Goal: Navigation & Orientation: Find specific page/section

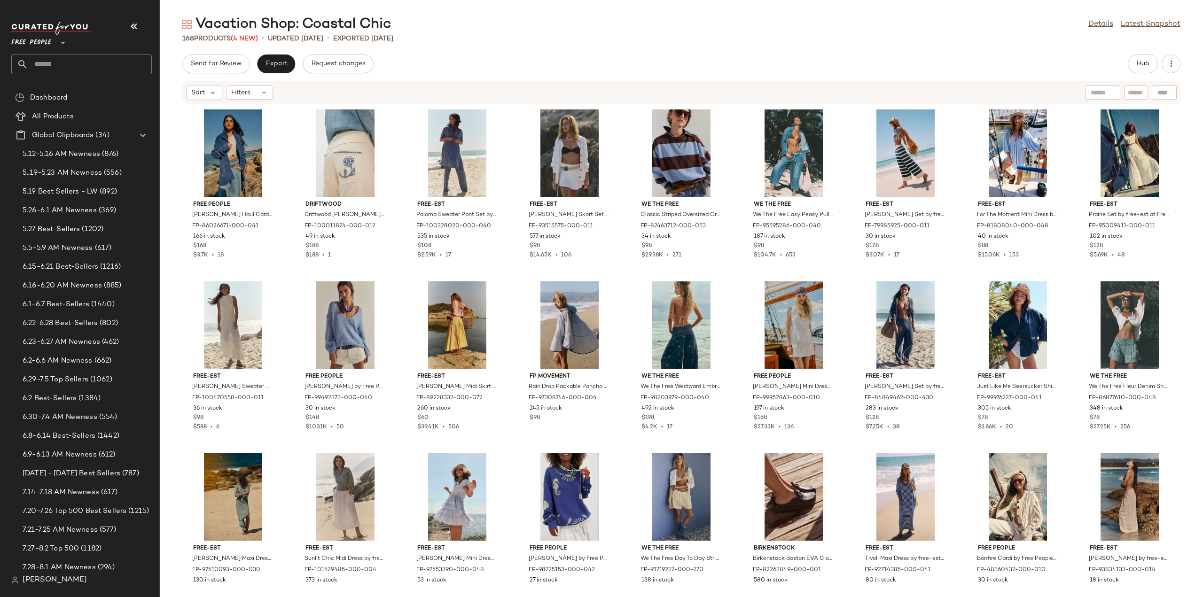
scroll to position [517, 0]
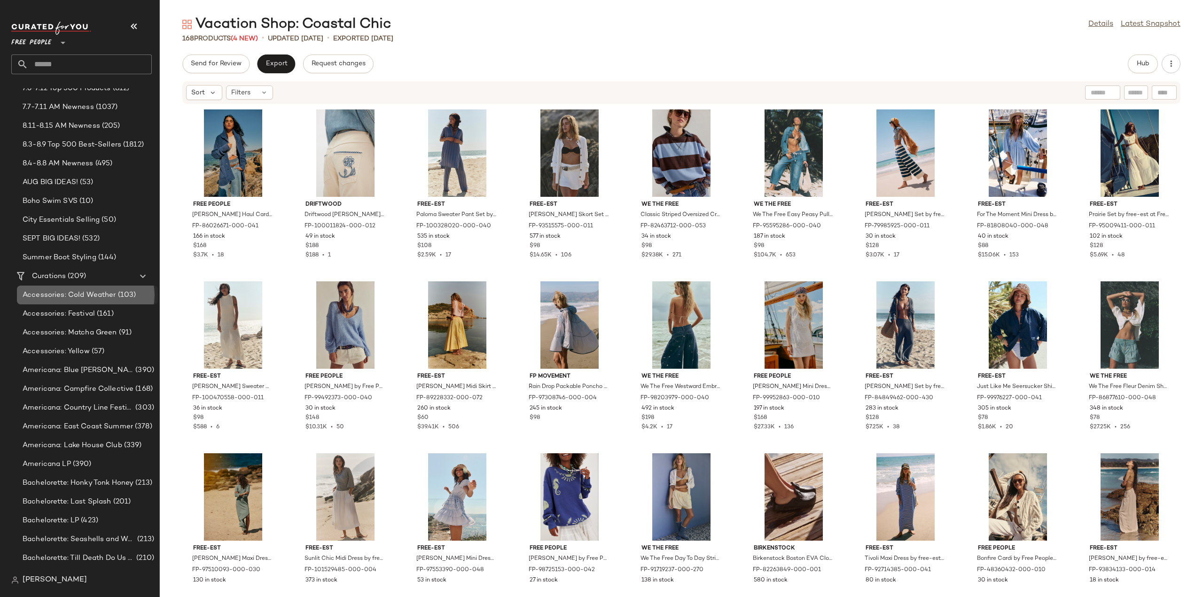
click at [65, 301] on div "Accessories: Cold Weather (103)" at bounding box center [87, 295] width 141 height 19
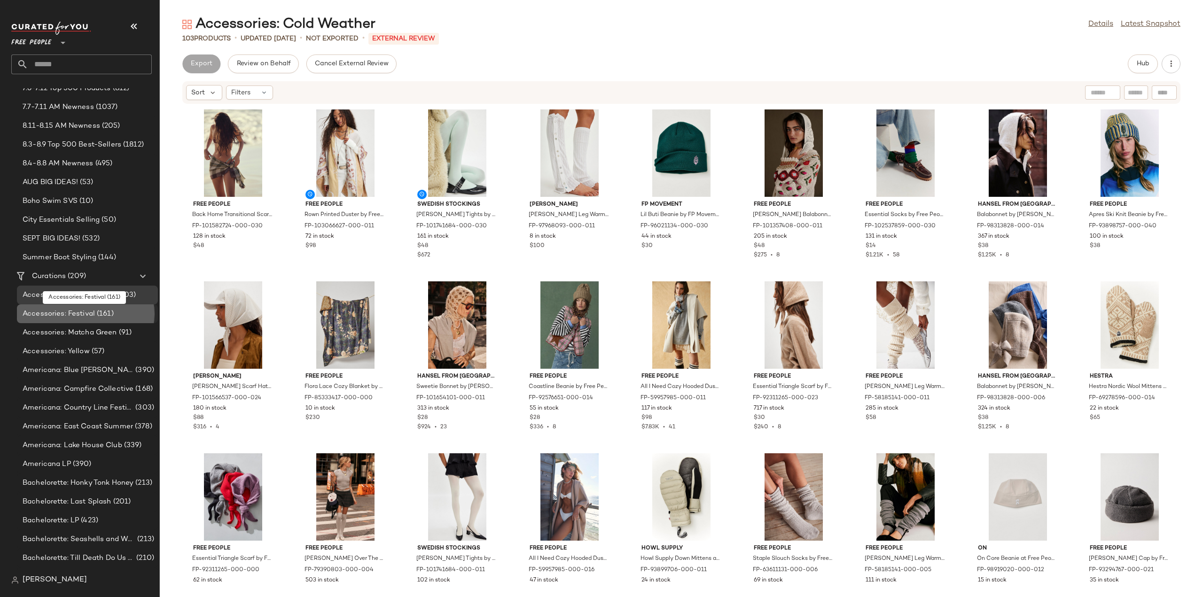
click at [62, 317] on span "Accessories: Festival" at bounding box center [59, 314] width 72 height 11
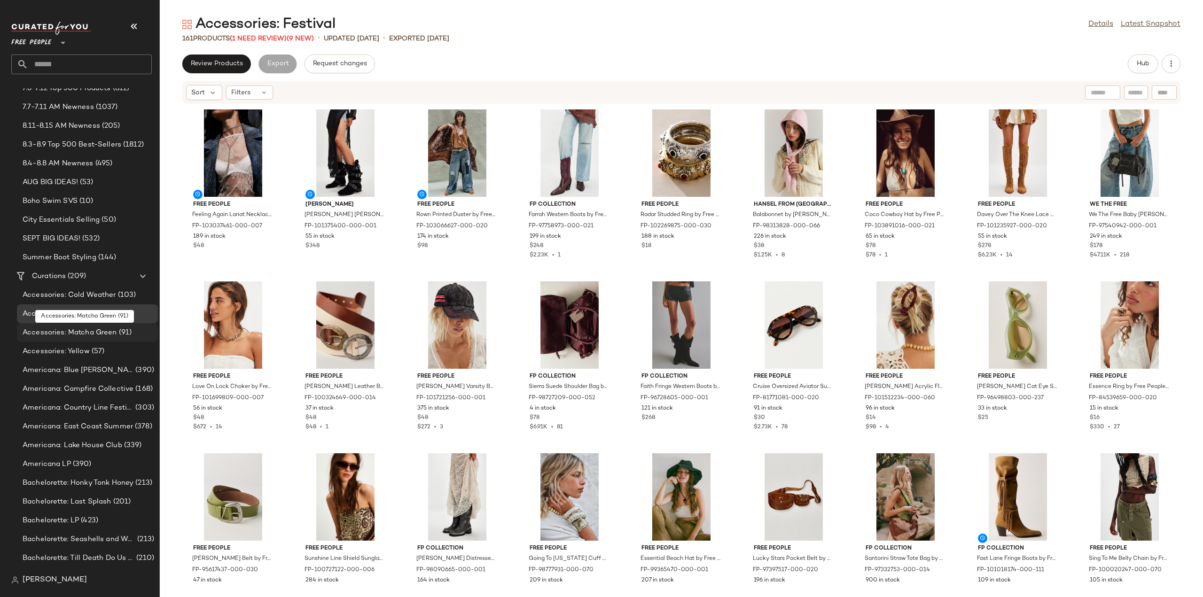
click at [60, 333] on span "Accessories: Matcha Green" at bounding box center [70, 333] width 94 height 11
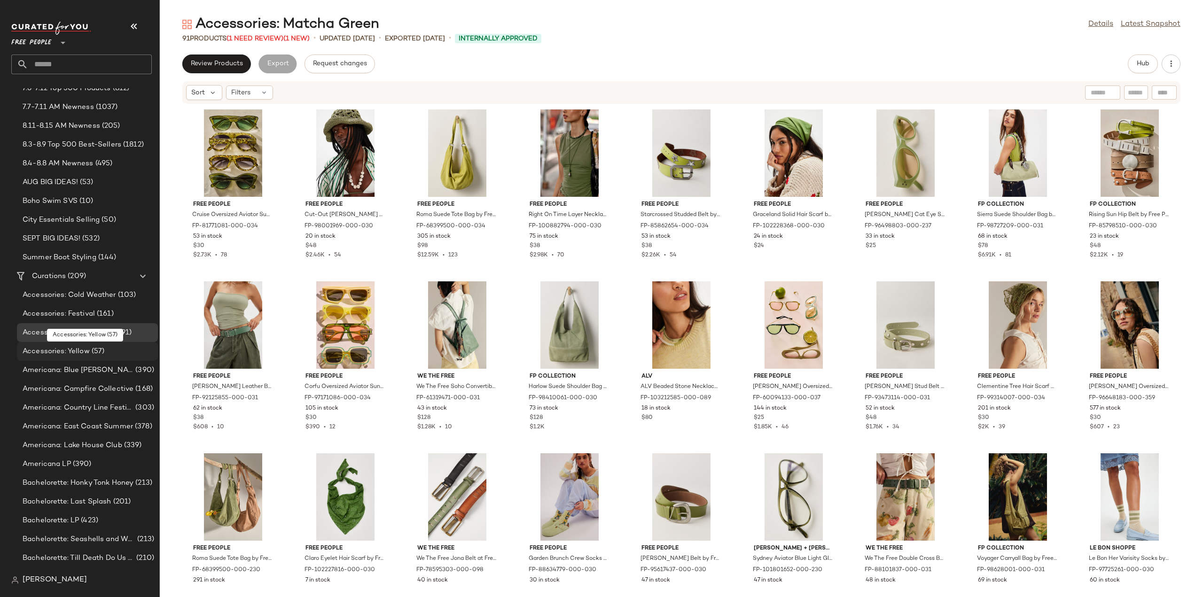
click at [77, 353] on span "Accessories: Yellow" at bounding box center [56, 351] width 67 height 11
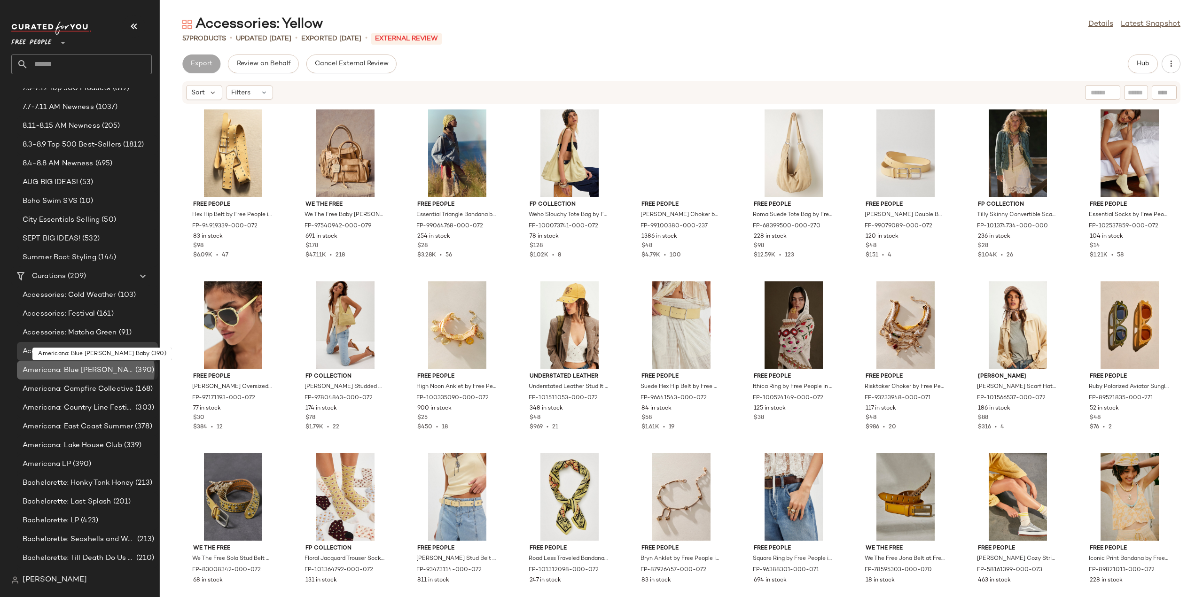
click at [82, 370] on span "Americana: Blue Jean Baby" at bounding box center [78, 370] width 111 height 11
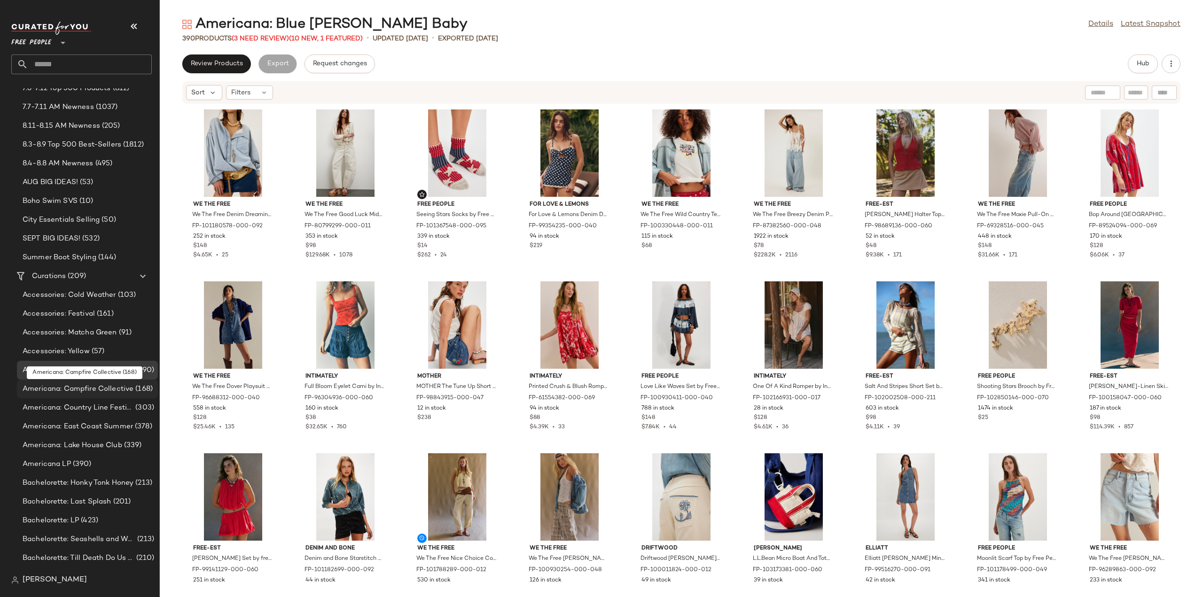
click at [82, 388] on span "Americana: Campfire Collective" at bounding box center [78, 389] width 111 height 11
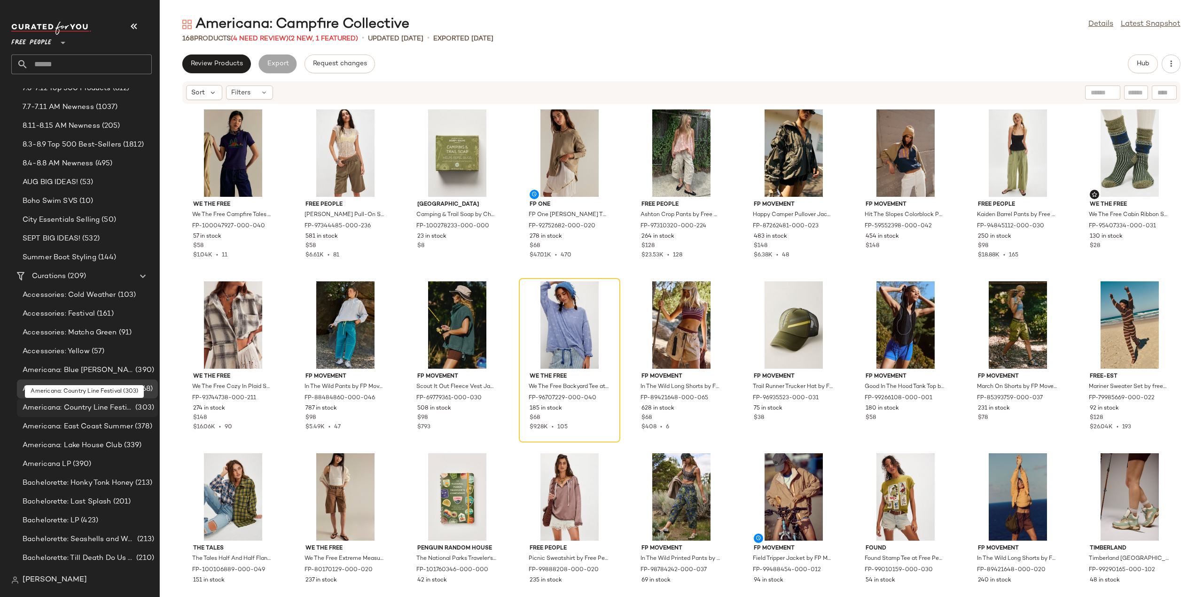
click at [69, 410] on span "Americana: Country Line Festival" at bounding box center [78, 408] width 111 height 11
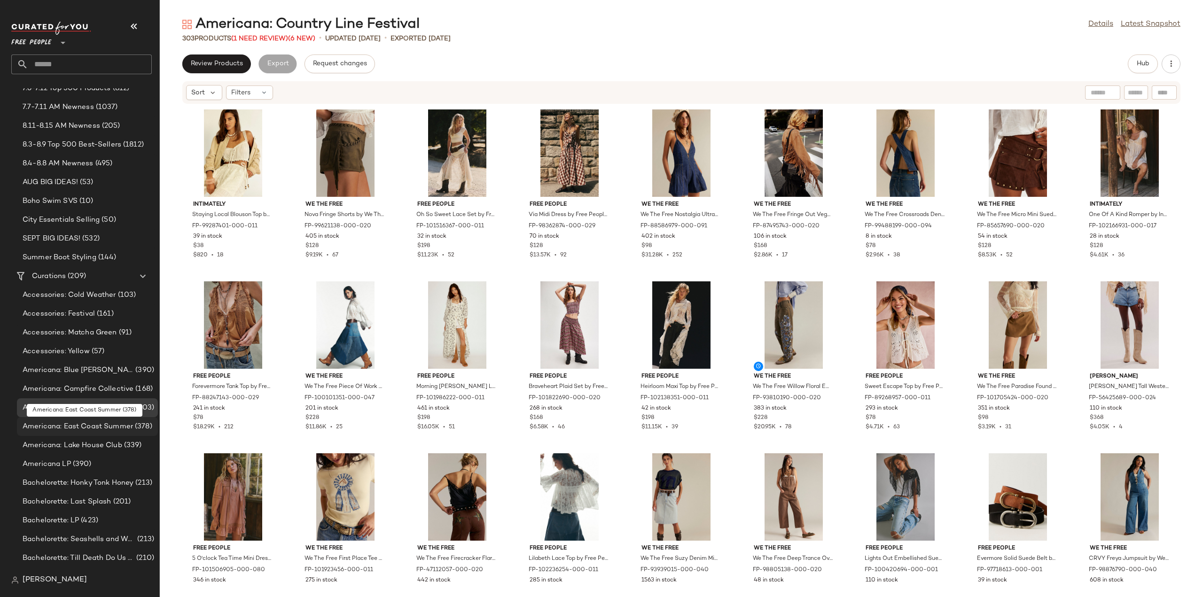
click at [64, 430] on span "Americana: East Coast Summer" at bounding box center [78, 426] width 110 height 11
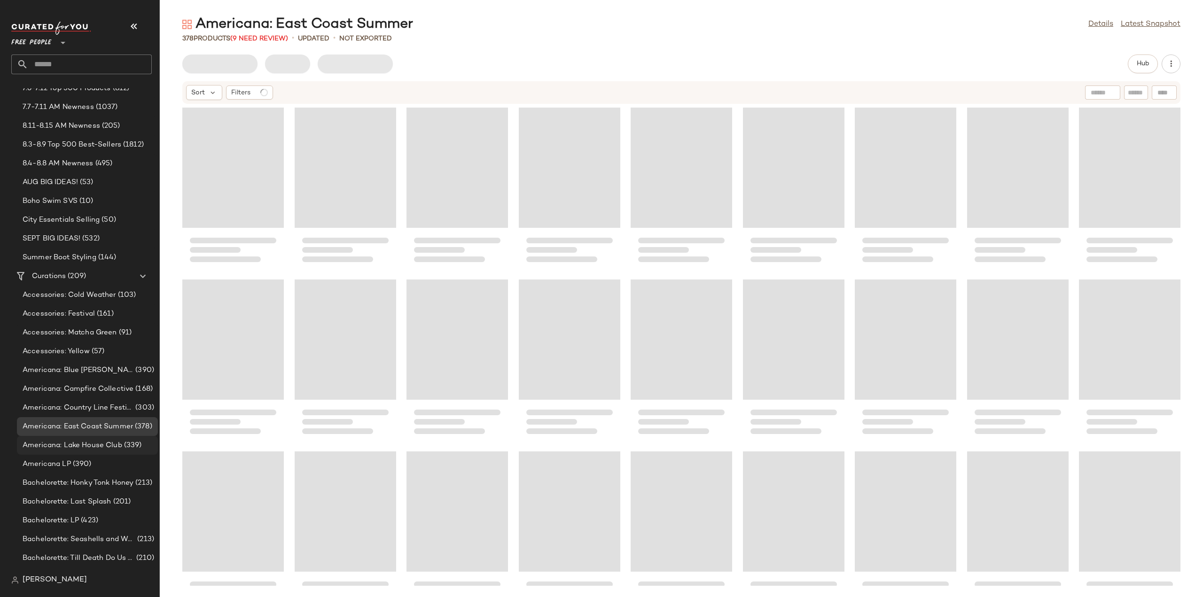
click at [66, 447] on span "Americana: Lake House Club" at bounding box center [73, 445] width 100 height 11
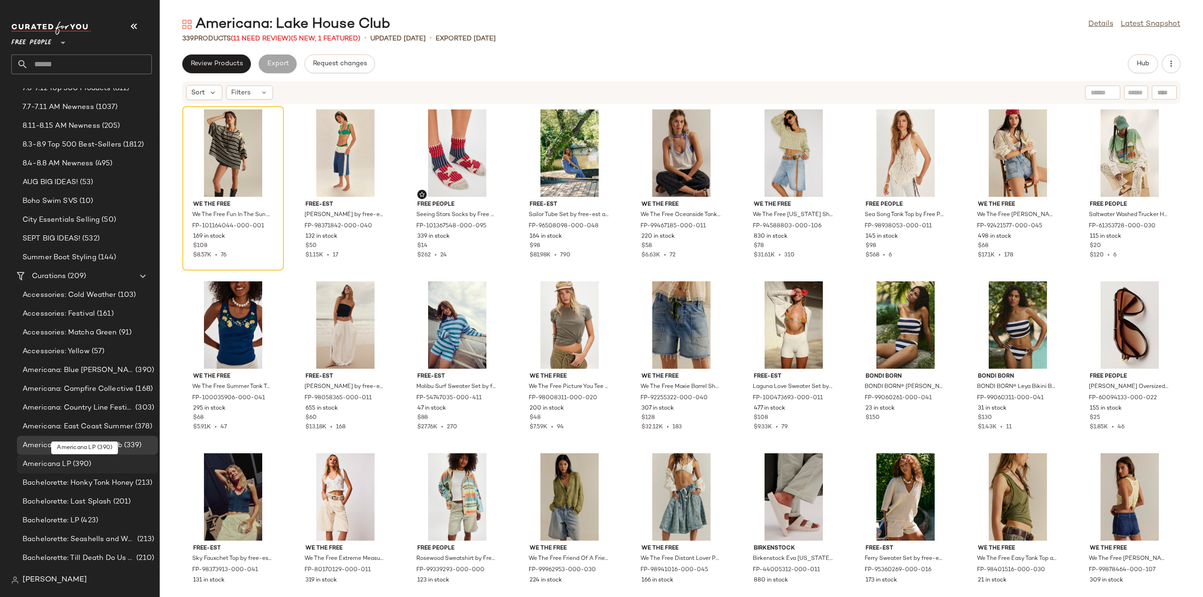
click at [51, 467] on span "Americana LP" at bounding box center [47, 464] width 48 height 11
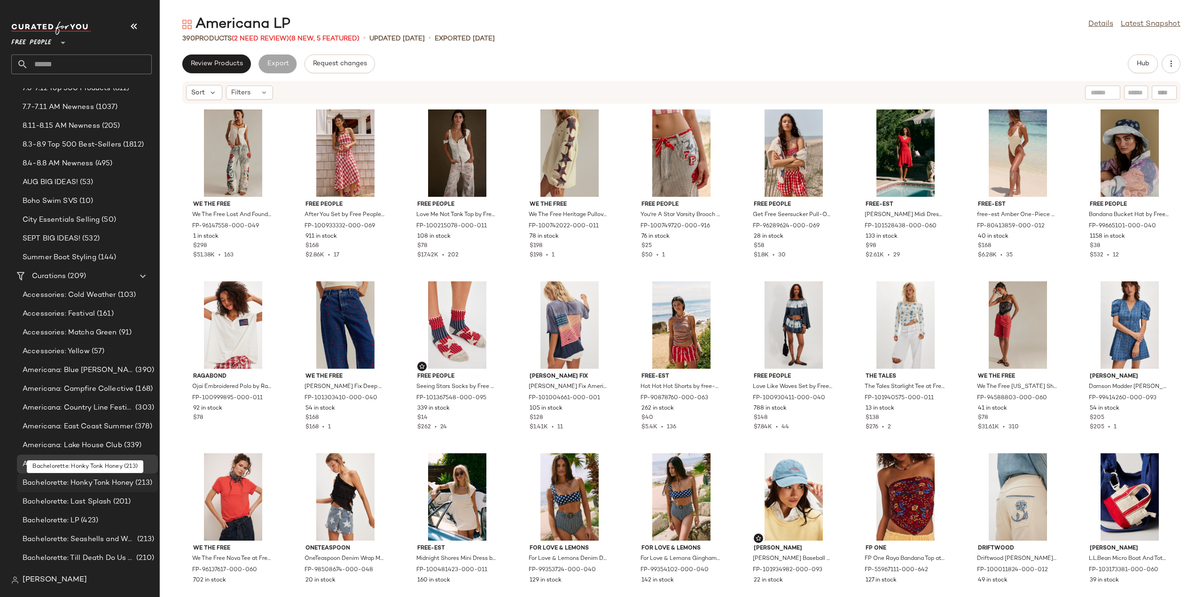
click at [64, 483] on span "Bachelorette: Honky Tonk Honey" at bounding box center [78, 483] width 111 height 11
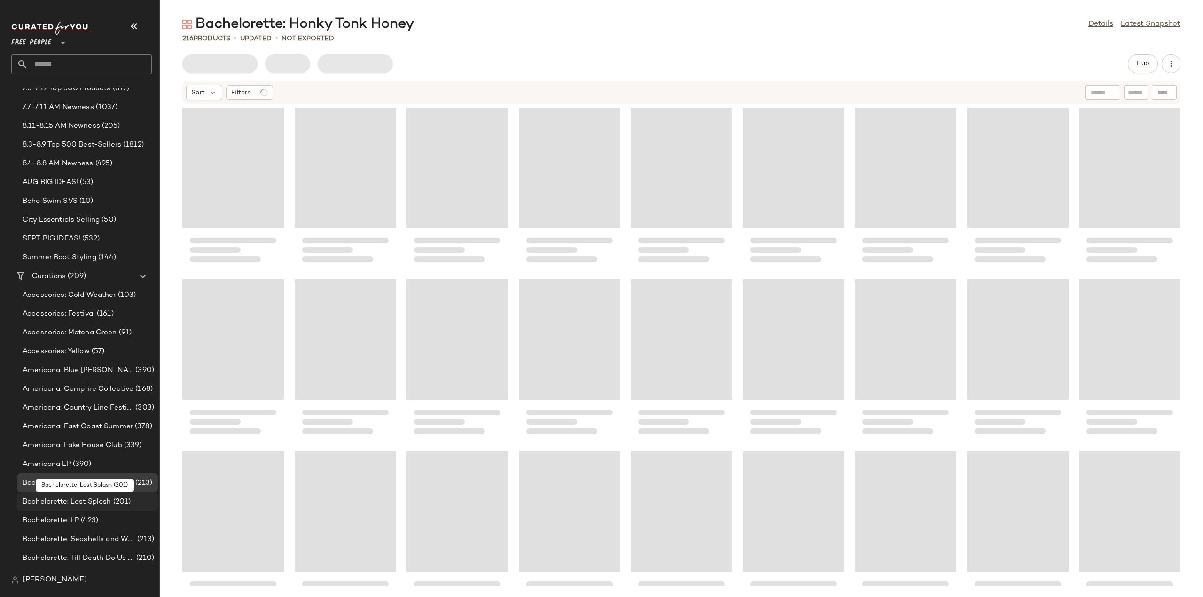
click at [55, 501] on span "Bachelorette: Last Splash" at bounding box center [67, 502] width 89 height 11
click at [45, 521] on span "Bachelorette: LP" at bounding box center [51, 520] width 56 height 11
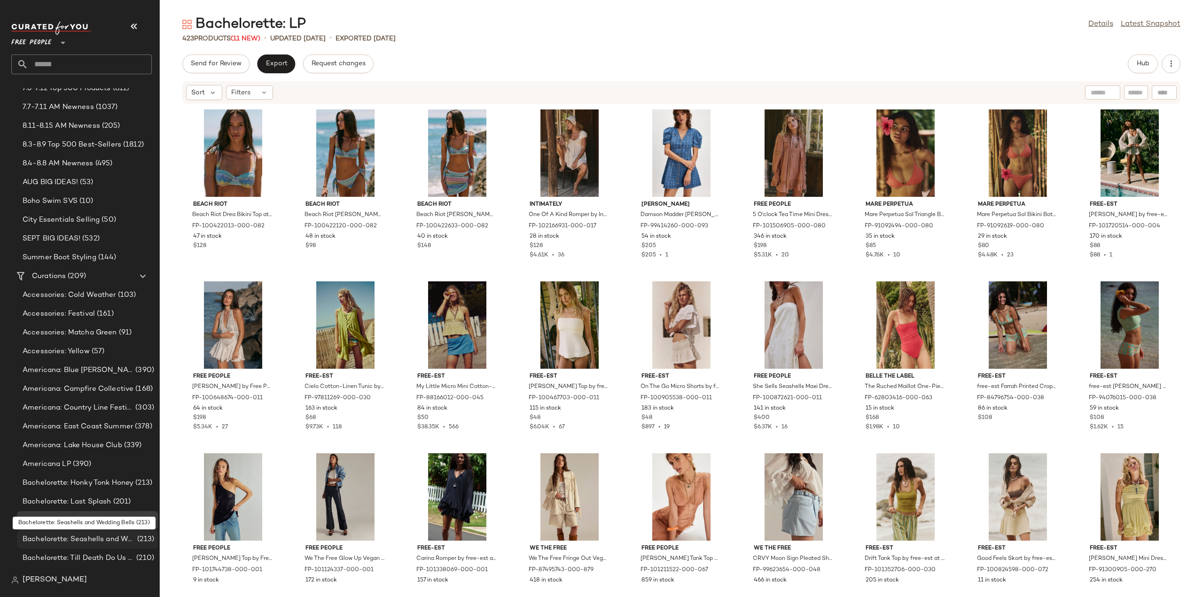
click at [43, 541] on span "Bachelorette: Seashells and Wedding Bells" at bounding box center [79, 539] width 113 height 11
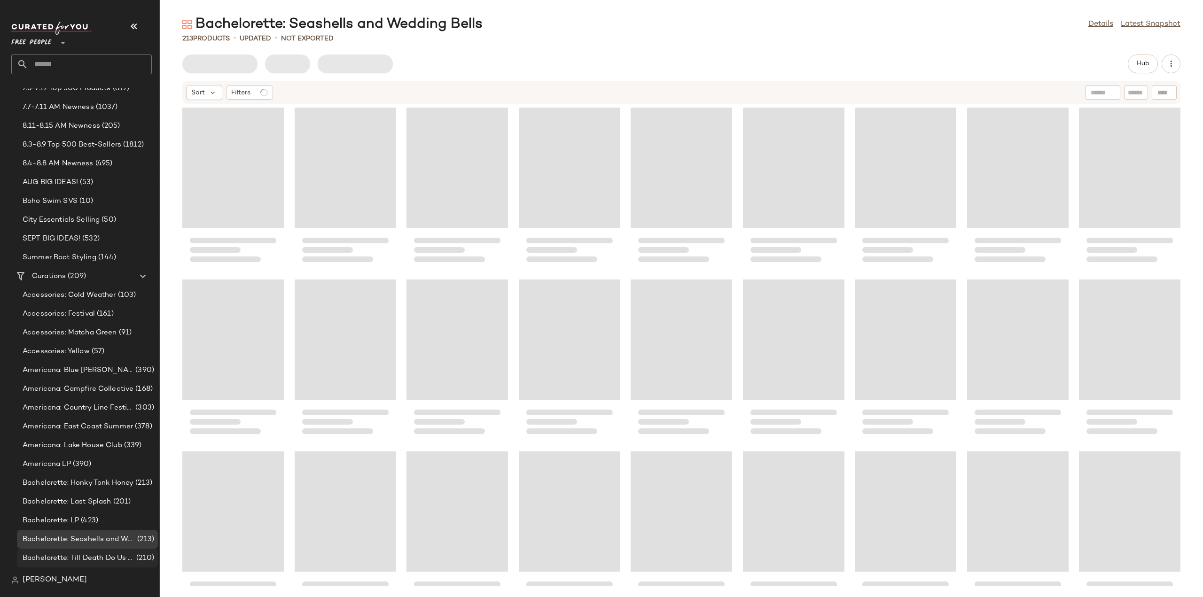
click at [45, 556] on span "Bachelorette: Till Death Do Us Party" at bounding box center [79, 558] width 112 height 11
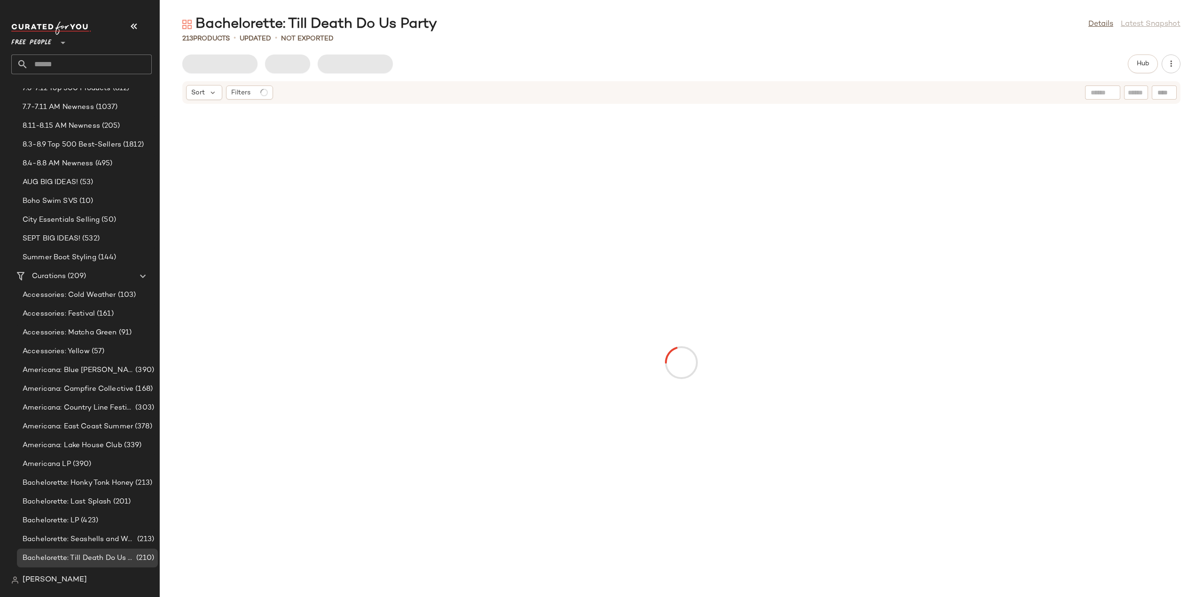
scroll to position [705, 0]
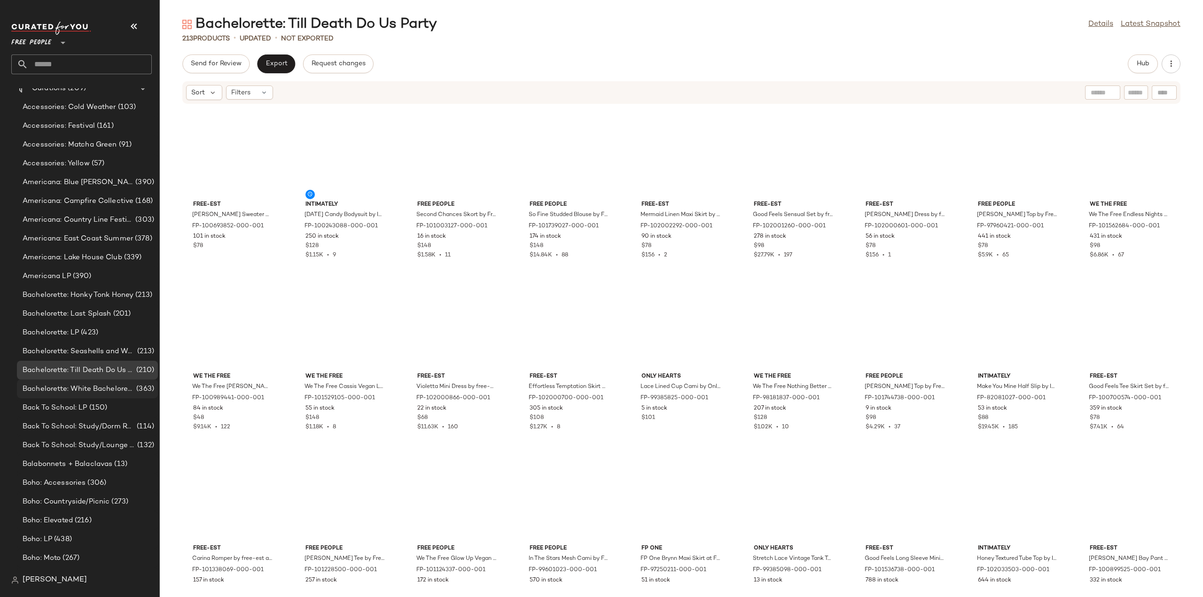
click at [56, 391] on span "Bachelorette: White Bachelorette Outfits" at bounding box center [79, 389] width 112 height 11
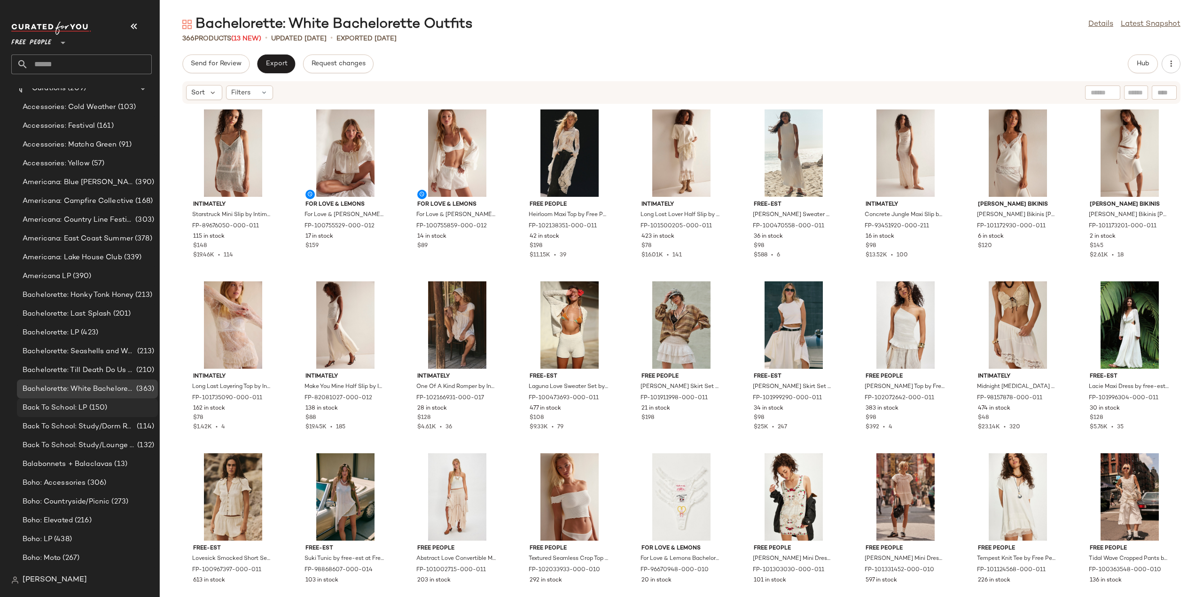
click at [39, 407] on span "Back To School: LP" at bounding box center [55, 408] width 65 height 11
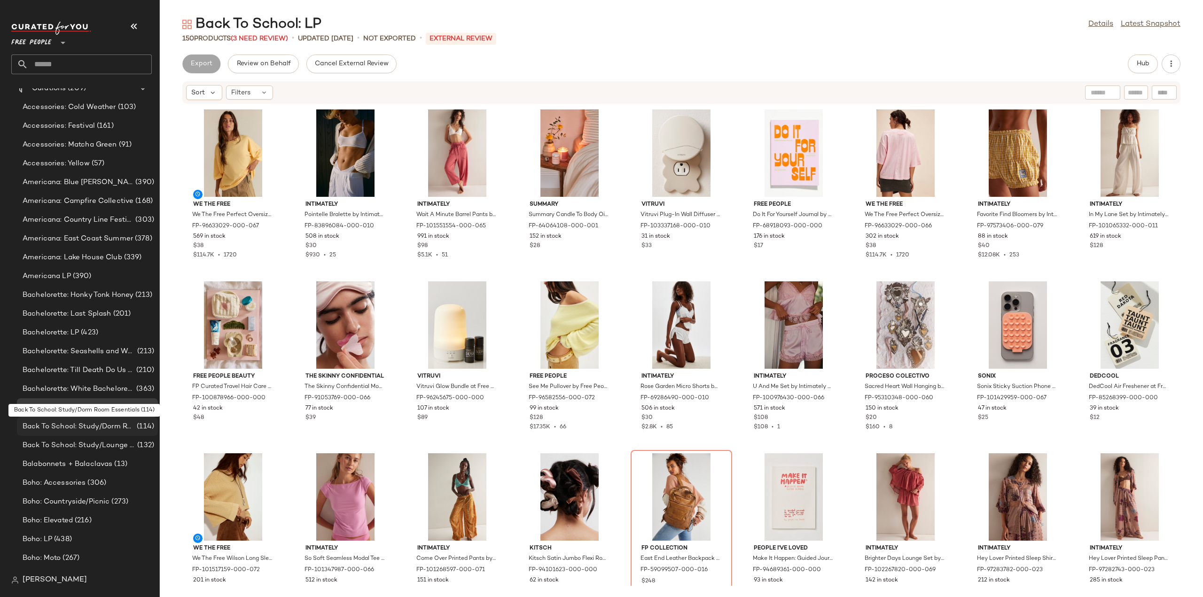
click at [61, 426] on span "Back To School: Study/Dorm Room Essentials" at bounding box center [79, 426] width 112 height 11
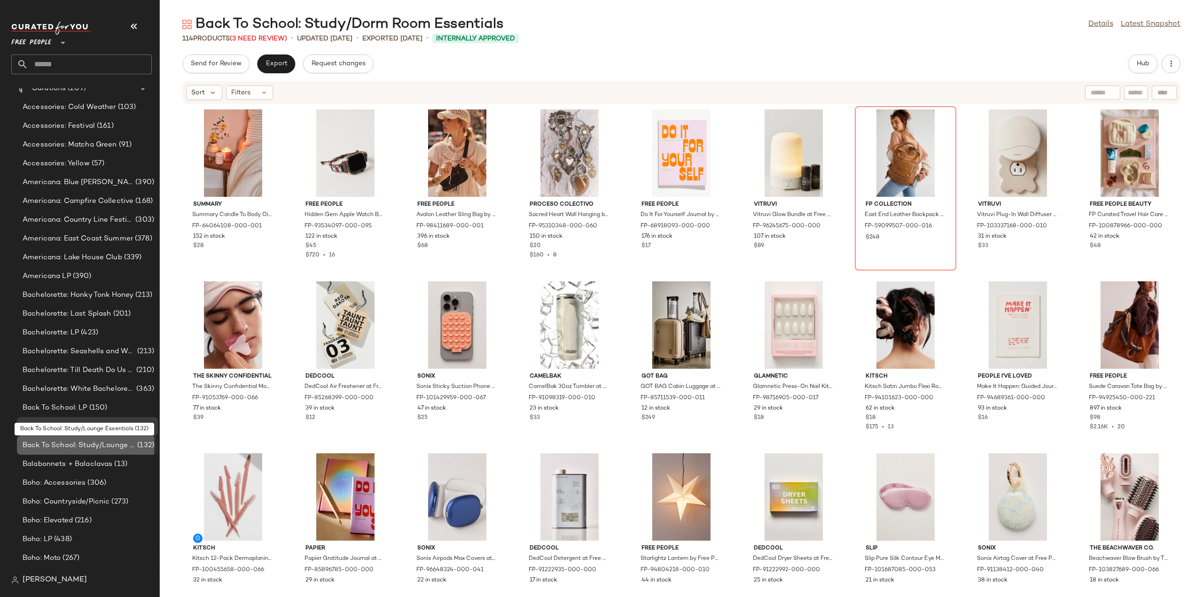
click at [59, 444] on span "Back To School: Study/Lounge Essentials" at bounding box center [79, 445] width 113 height 11
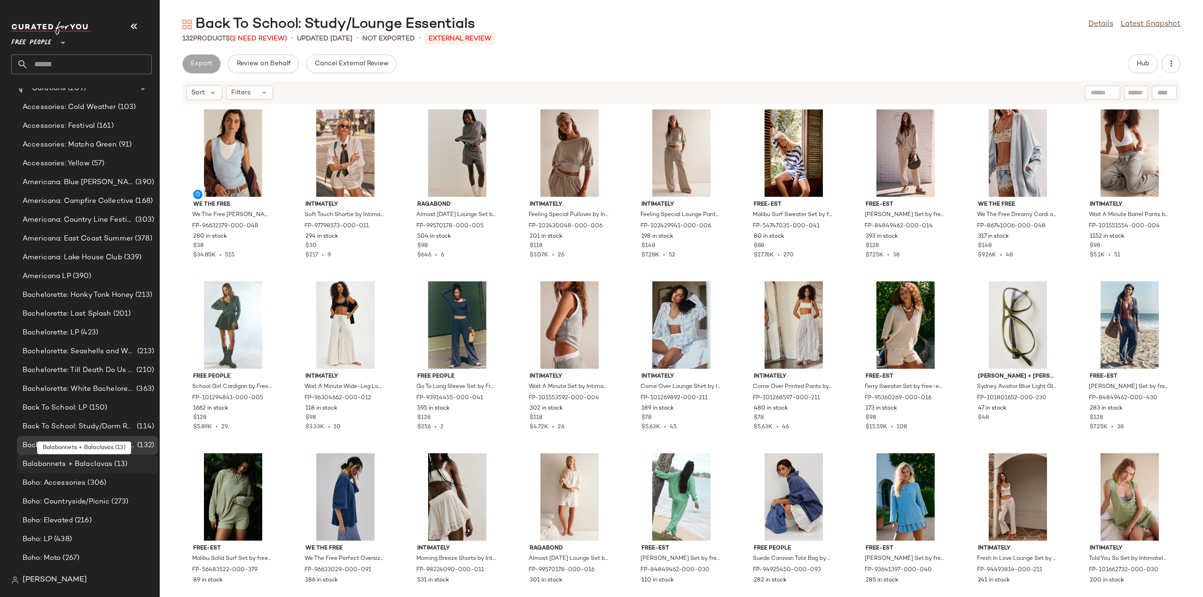
click at [51, 464] on span "Balabonnets + Balaclavas" at bounding box center [68, 464] width 90 height 11
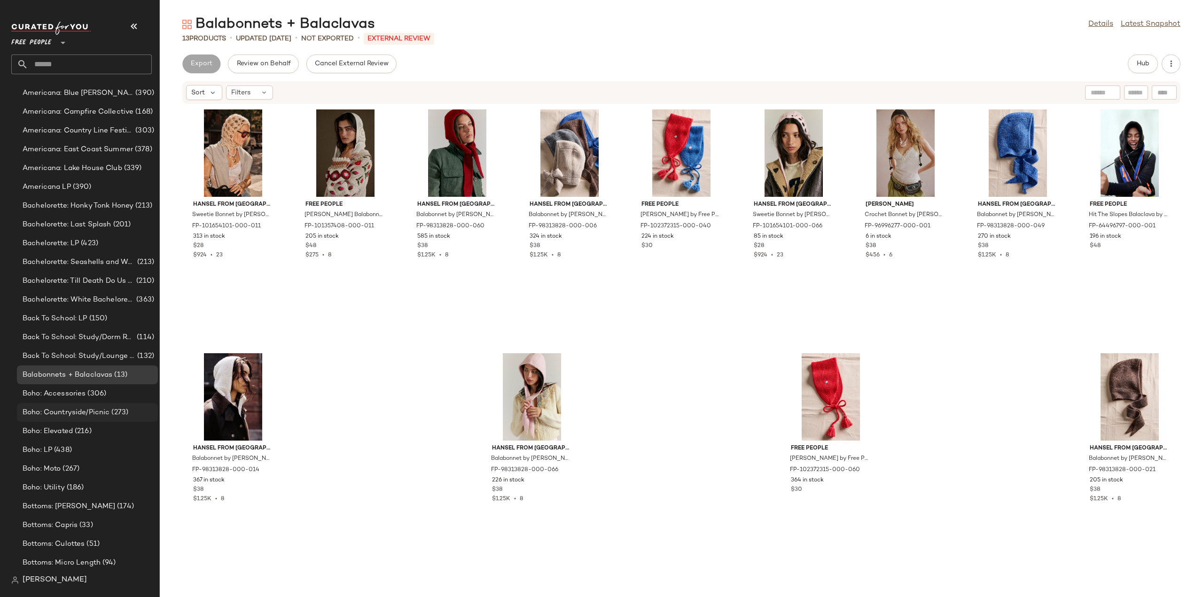
scroll to position [799, 0]
click at [57, 391] on span "Boho: Accessories" at bounding box center [54, 389] width 63 height 11
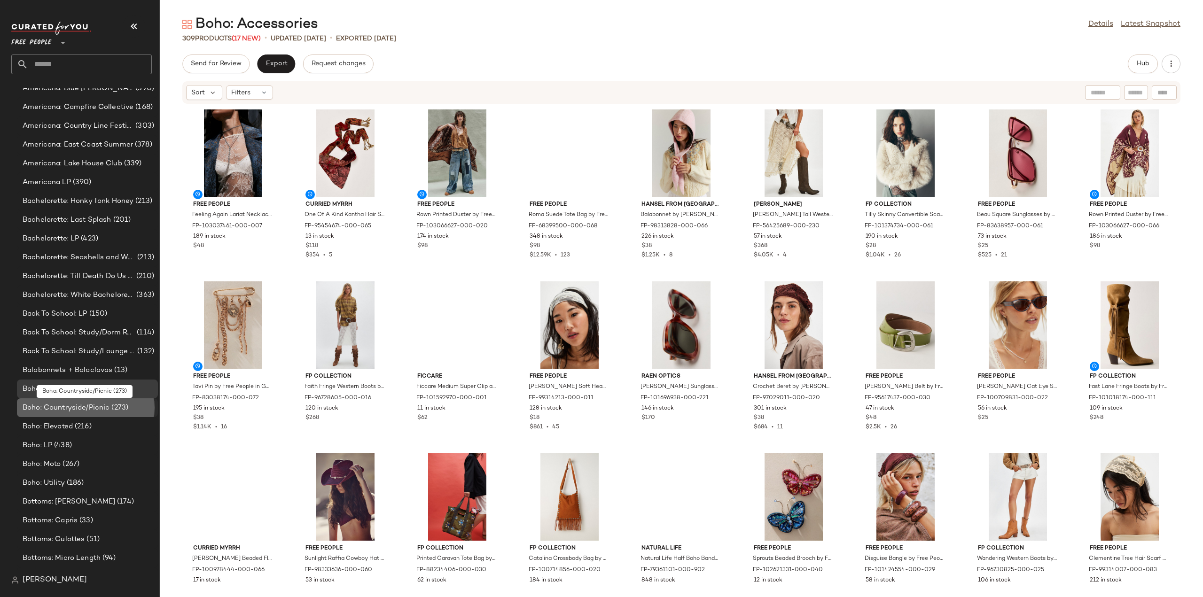
click at [55, 407] on span "Boho: Countryside/Picnic" at bounding box center [66, 408] width 87 height 11
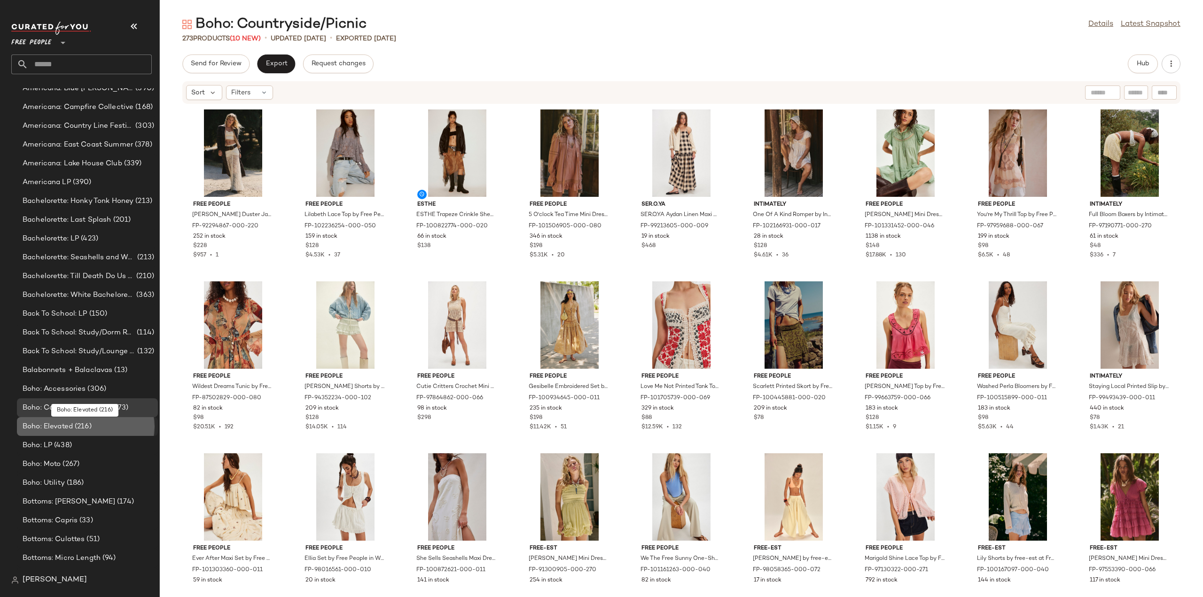
click at [50, 426] on span "Boho: Elevated" at bounding box center [48, 426] width 50 height 11
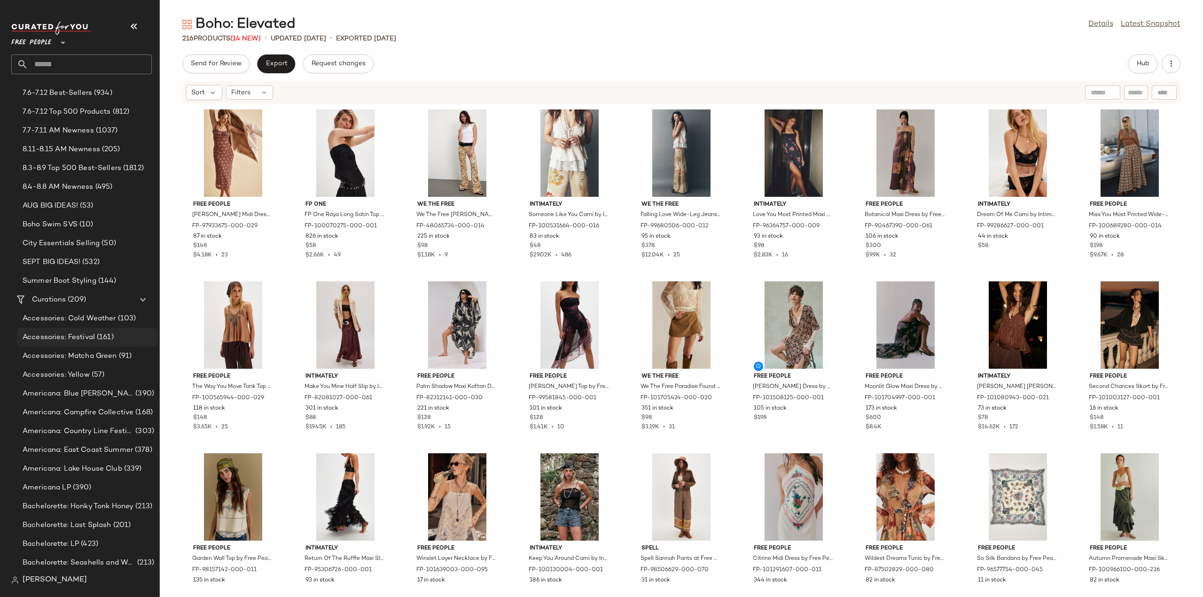
scroll to position [447, 0]
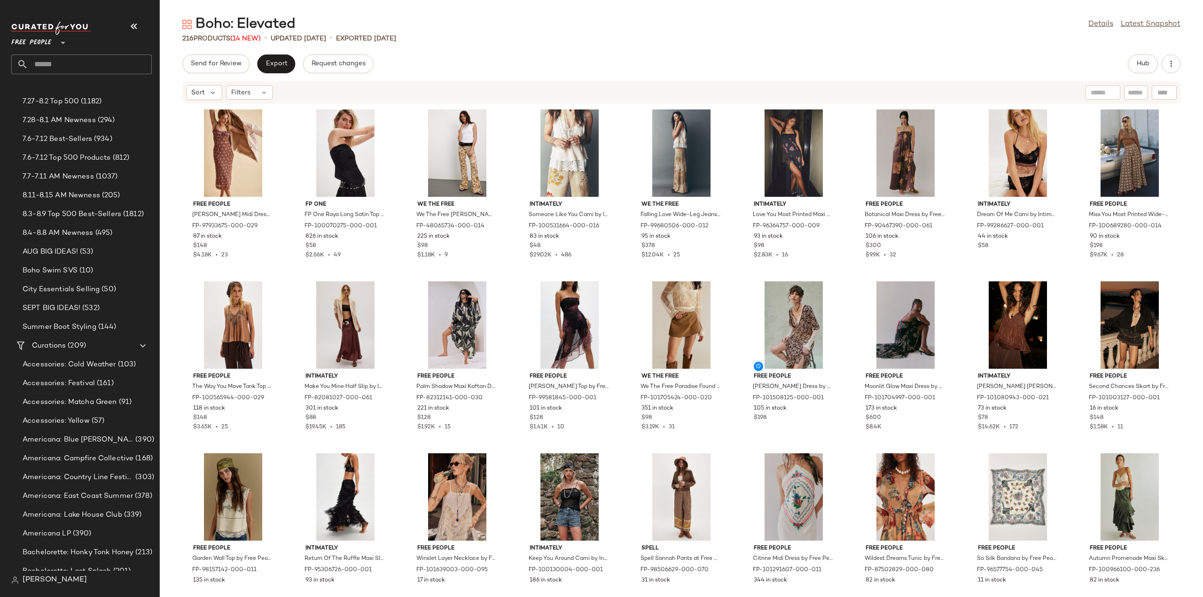
click at [65, 62] on input "text" at bounding box center [90, 65] width 124 height 20
drag, startPoint x: 53, startPoint y: 66, endPoint x: 0, endPoint y: 66, distance: 52.6
click at [0, 66] on nav "Free People ** ***** Dashboard All Products Global Clipboards (34) 5.12-5.16 AM…" at bounding box center [80, 298] width 160 height 597
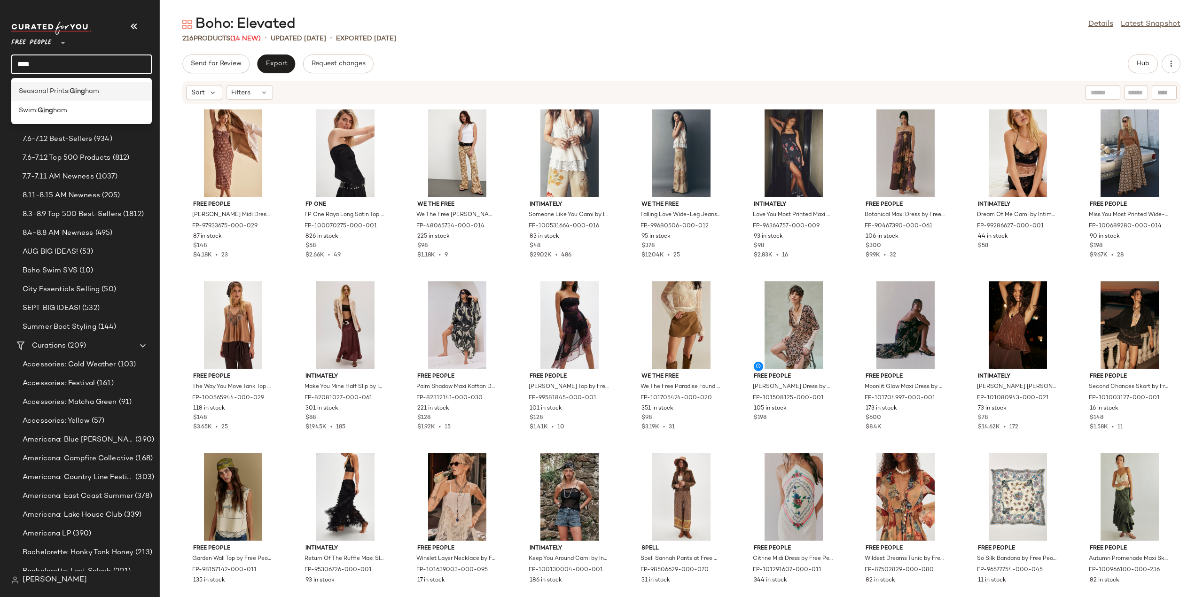
type input "****"
click at [66, 94] on span "Seasonal Prints:" at bounding box center [44, 91] width 51 height 10
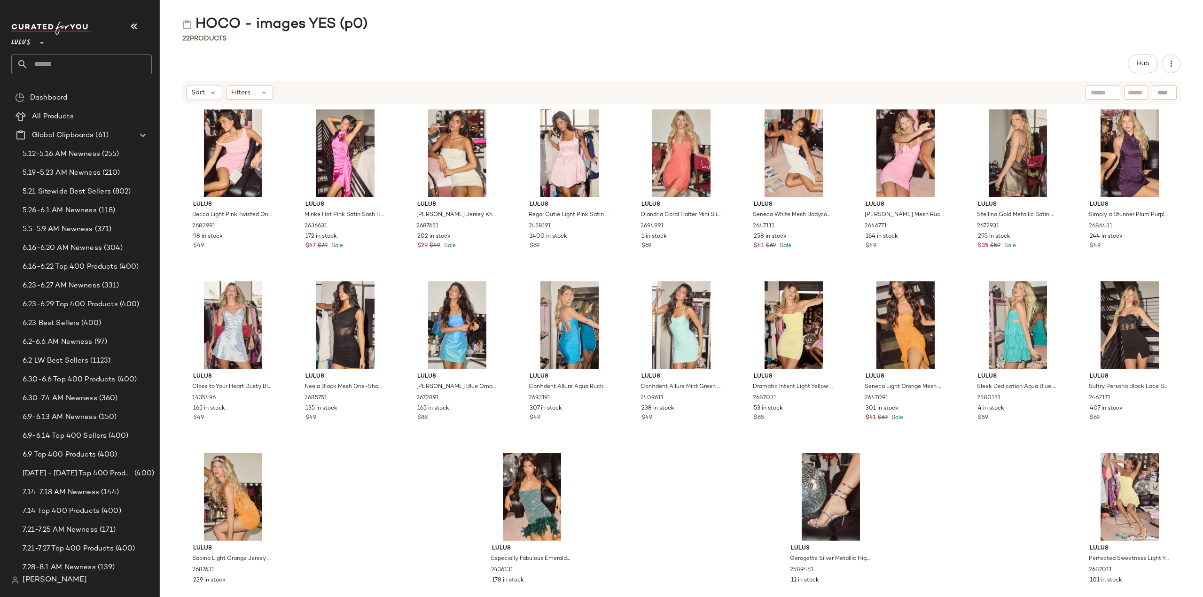
scroll to position [987, 0]
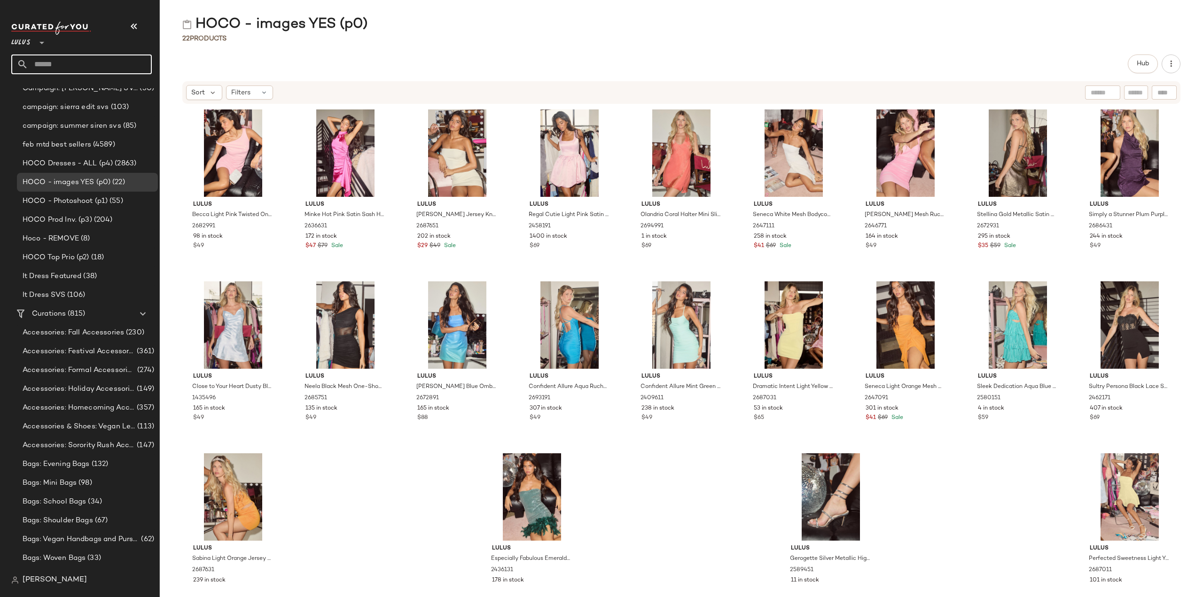
click at [106, 64] on input "text" at bounding box center [90, 65] width 124 height 20
type input "********"
click at [63, 91] on span "hion" at bounding box center [68, 91] width 14 height 10
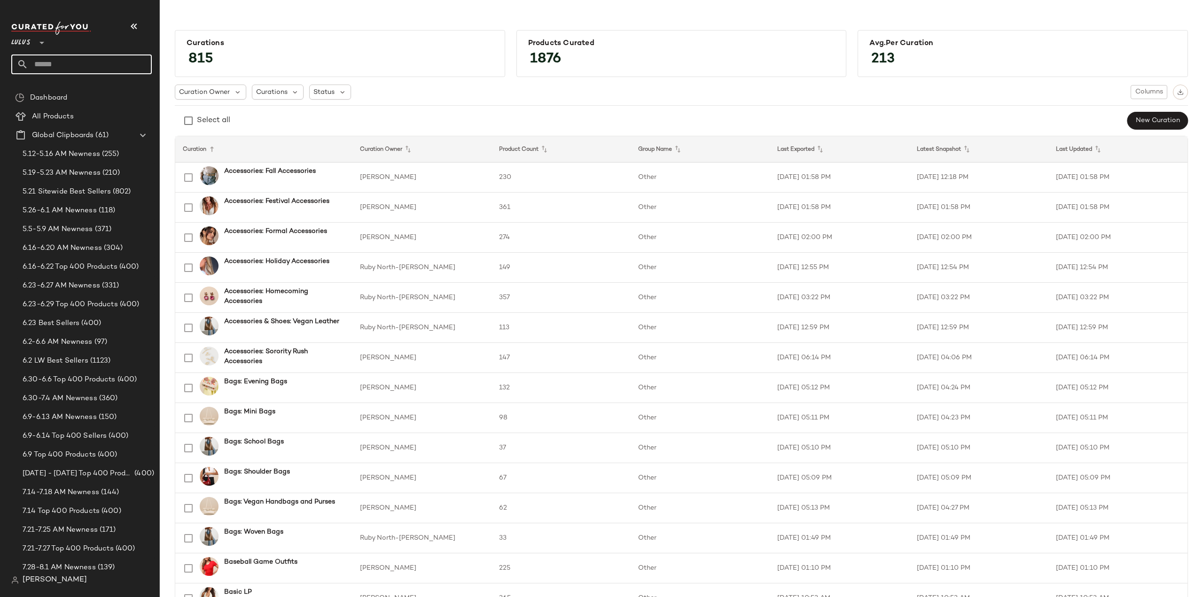
click at [63, 65] on input "text" at bounding box center [90, 65] width 124 height 20
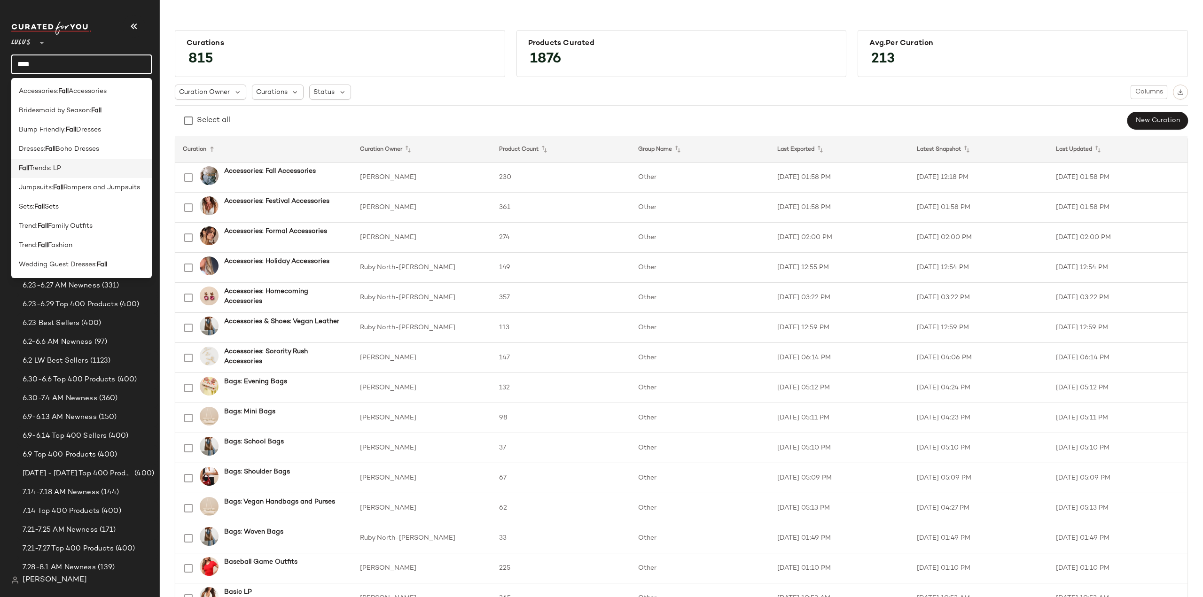
type input "****"
click at [34, 172] on span "Trends: LP" at bounding box center [45, 169] width 32 height 10
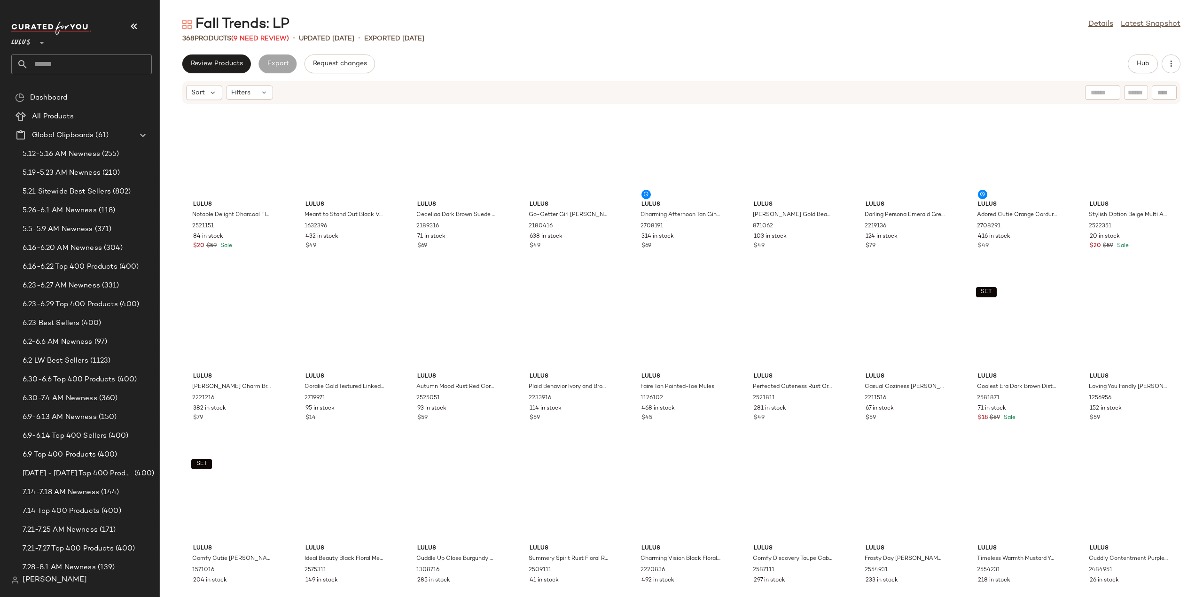
click at [56, 68] on input "text" at bounding box center [90, 65] width 124 height 20
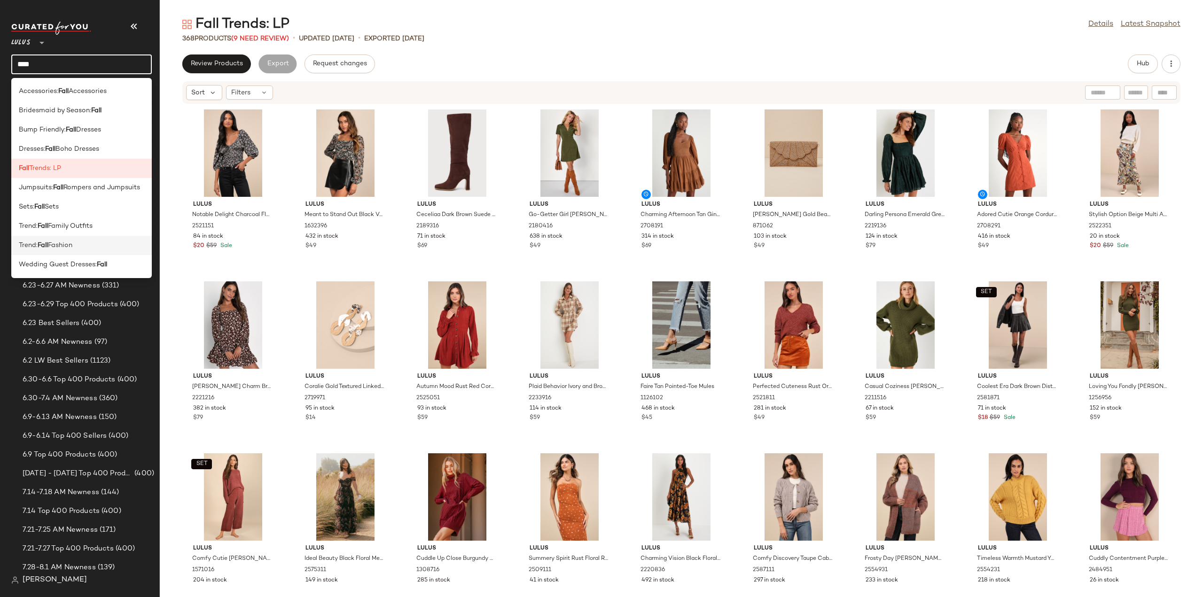
type input "****"
click at [51, 246] on span "Fashion" at bounding box center [60, 246] width 24 height 10
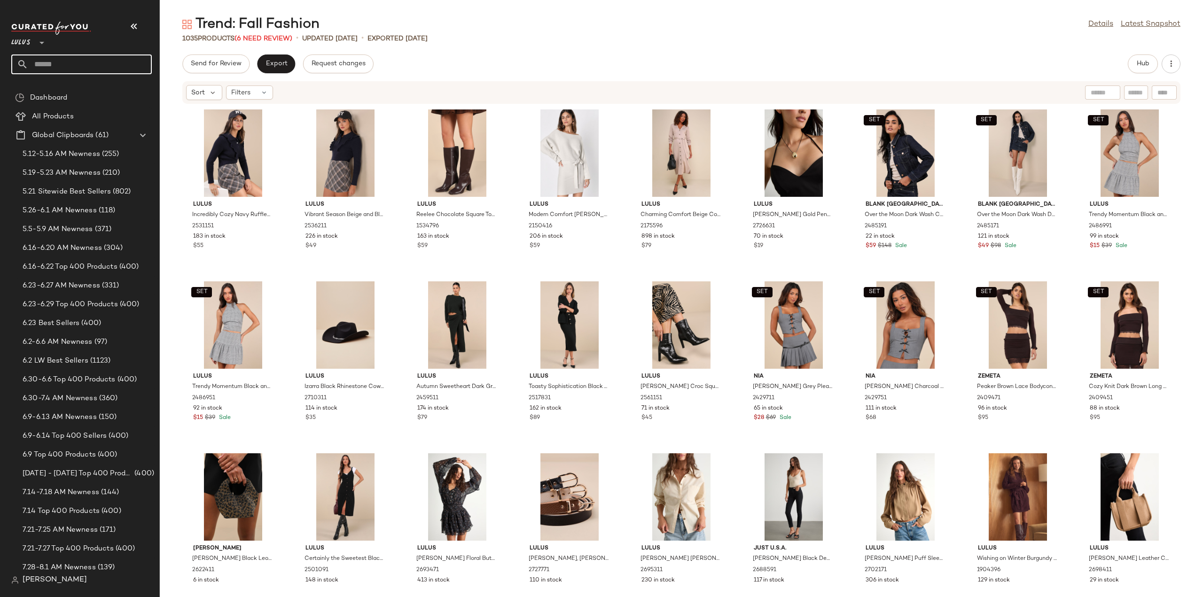
click at [86, 62] on input "text" at bounding box center [90, 65] width 124 height 20
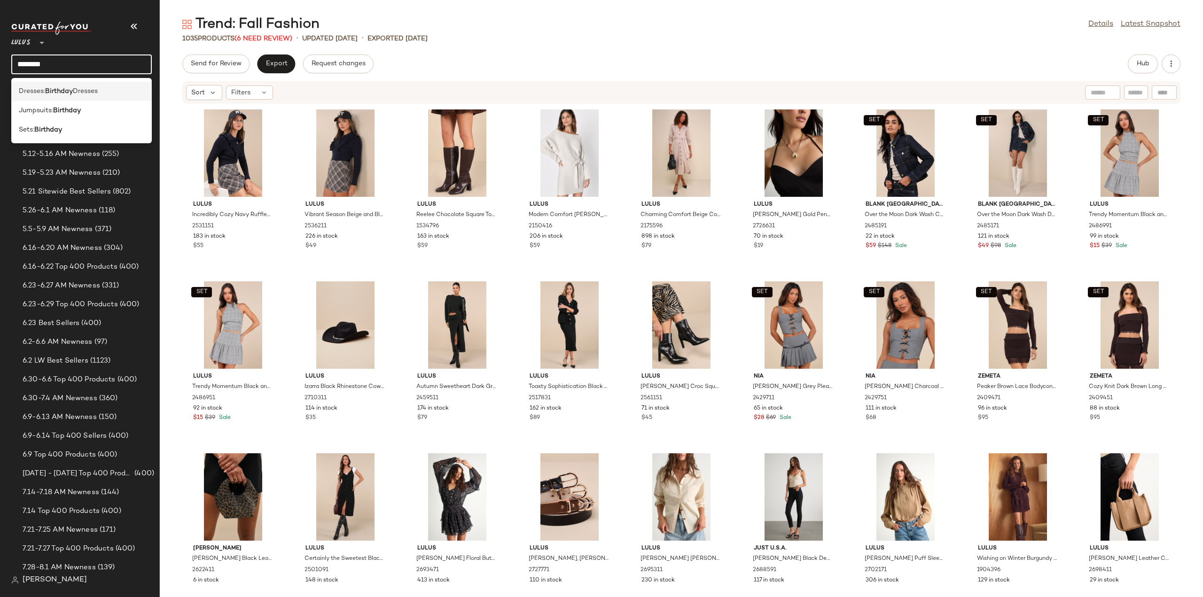
type input "********"
click at [69, 88] on b "Birthday" at bounding box center [59, 91] width 28 height 10
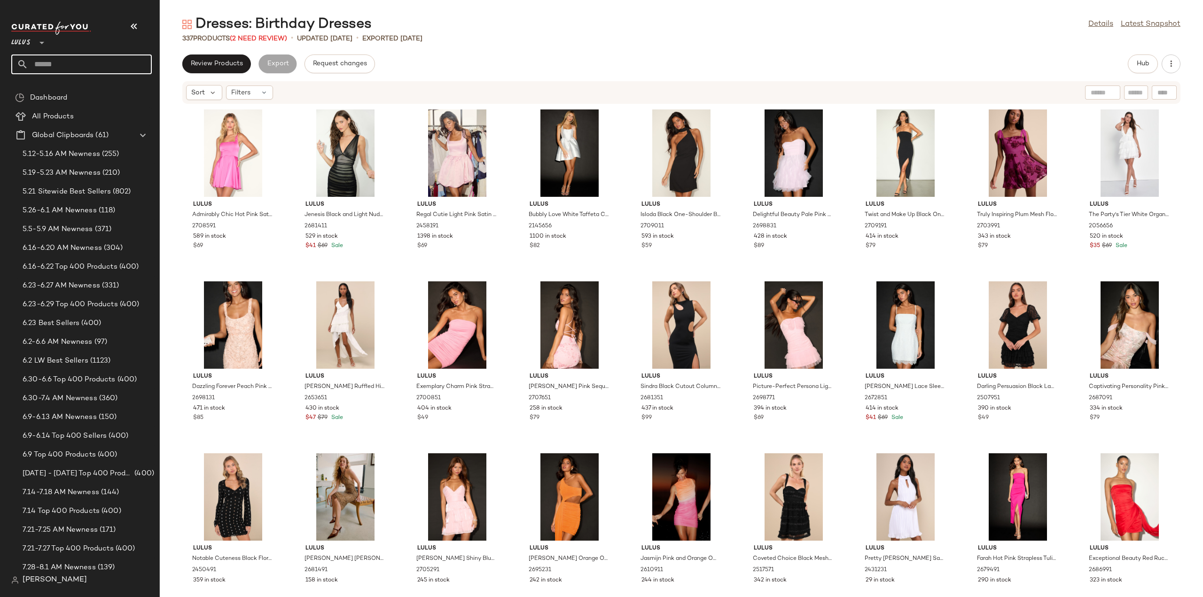
click at [67, 66] on input "text" at bounding box center [90, 65] width 124 height 20
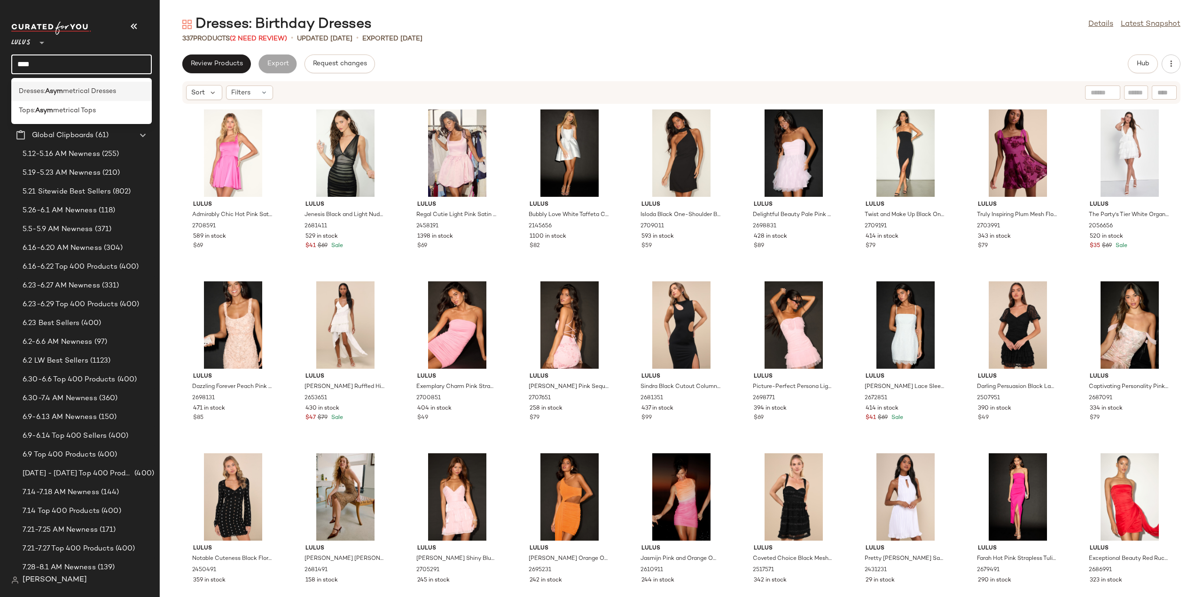
type input "****"
click at [58, 96] on b "Asym" at bounding box center [54, 91] width 18 height 10
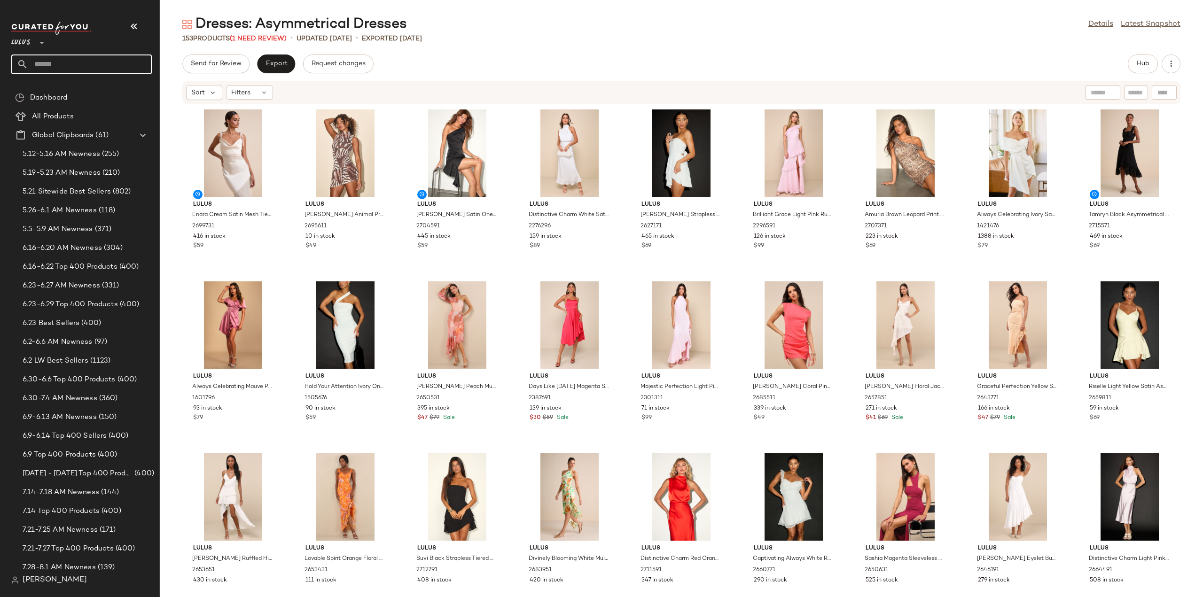
click at [66, 68] on input "text" at bounding box center [90, 65] width 124 height 20
type input "*******"
click at [52, 91] on b "Farmers" at bounding box center [50, 91] width 25 height 10
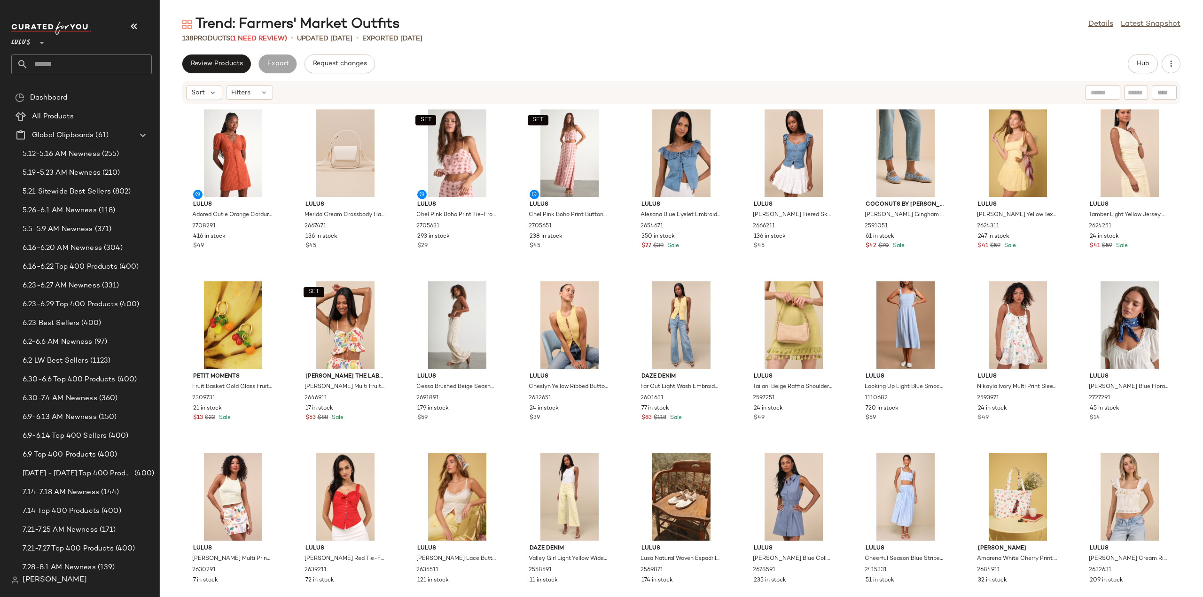
click at [72, 65] on input "text" at bounding box center [90, 65] width 124 height 20
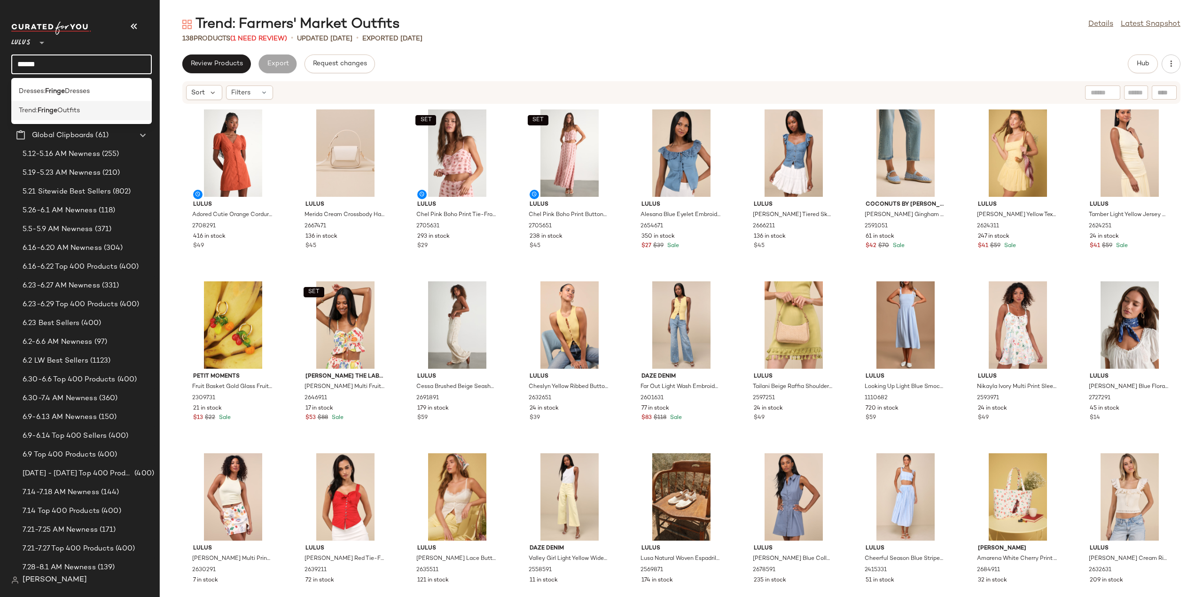
type input "******"
click at [54, 108] on b "Fringe" at bounding box center [48, 111] width 20 height 10
